Goal: Book appointment/travel/reservation

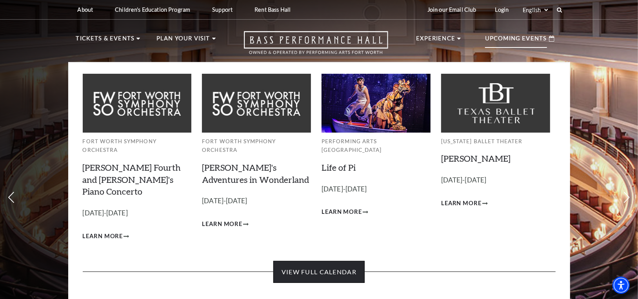
click at [349, 261] on link "View Full Calendar" at bounding box center [319, 272] width 91 height 22
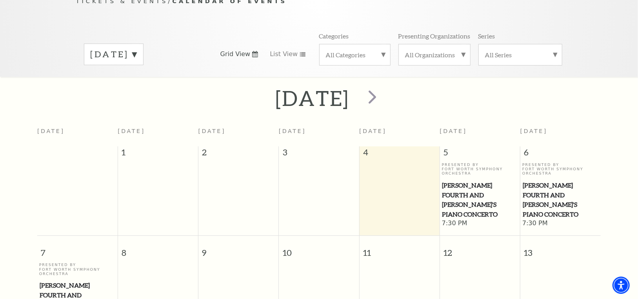
scroll to position [108, 0]
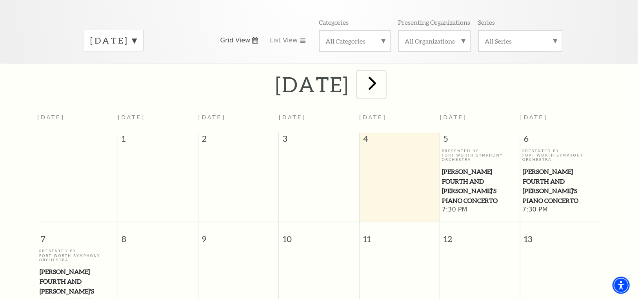
click at [384, 77] on span "next" at bounding box center [372, 83] width 22 height 22
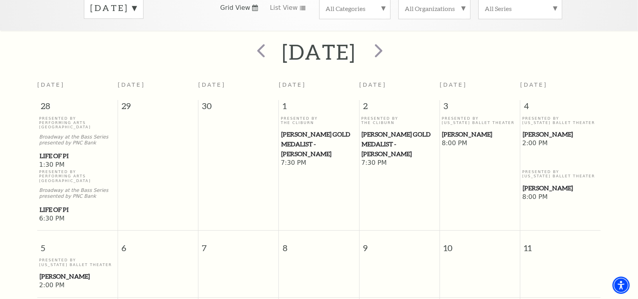
scroll to position [69, 0]
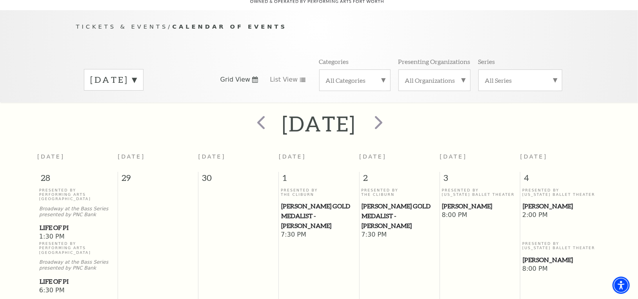
click at [144, 71] on div "October 2025" at bounding box center [114, 80] width 60 height 22
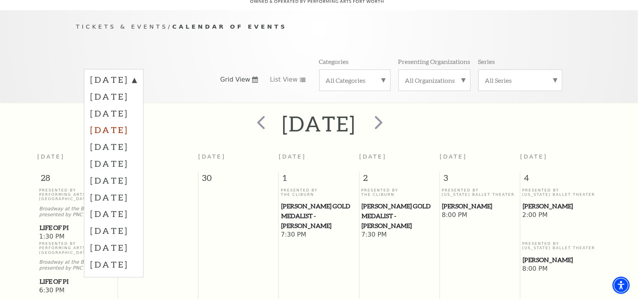
click at [136, 122] on label "December 2025" at bounding box center [114, 129] width 46 height 17
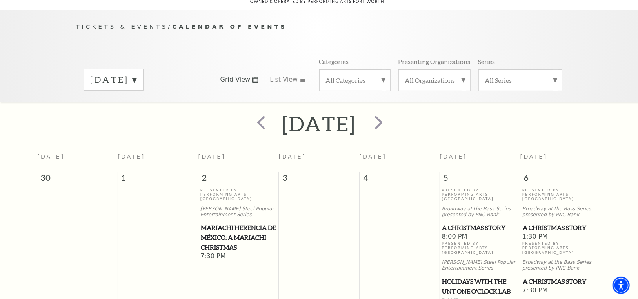
click at [137, 74] on label "December 2025" at bounding box center [114, 80] width 46 height 12
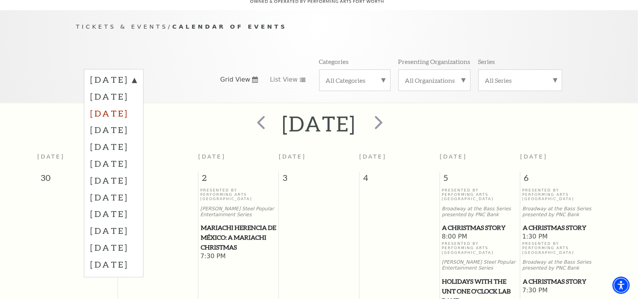
click at [137, 105] on label "November 2025" at bounding box center [114, 113] width 46 height 17
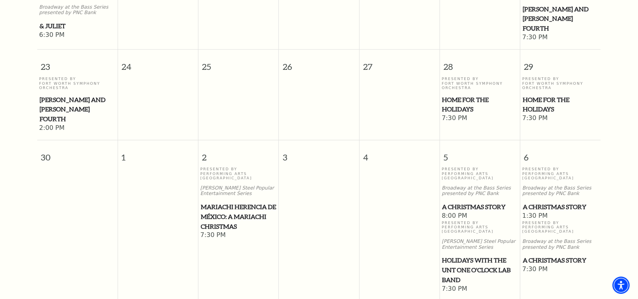
scroll to position [736, 0]
